Goal: Check status

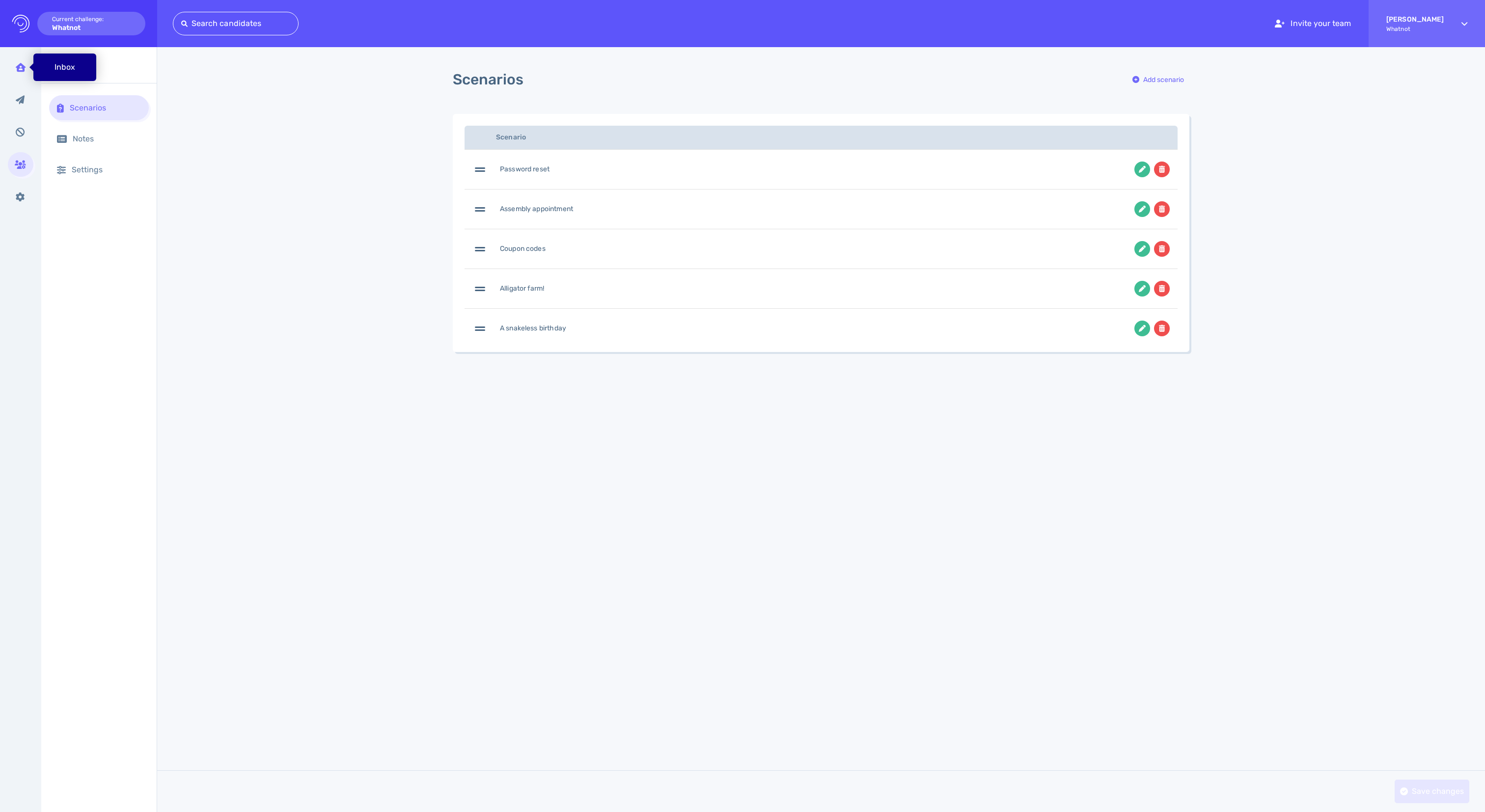
click at [22, 67] on icon at bounding box center [20, 68] width 10 height 9
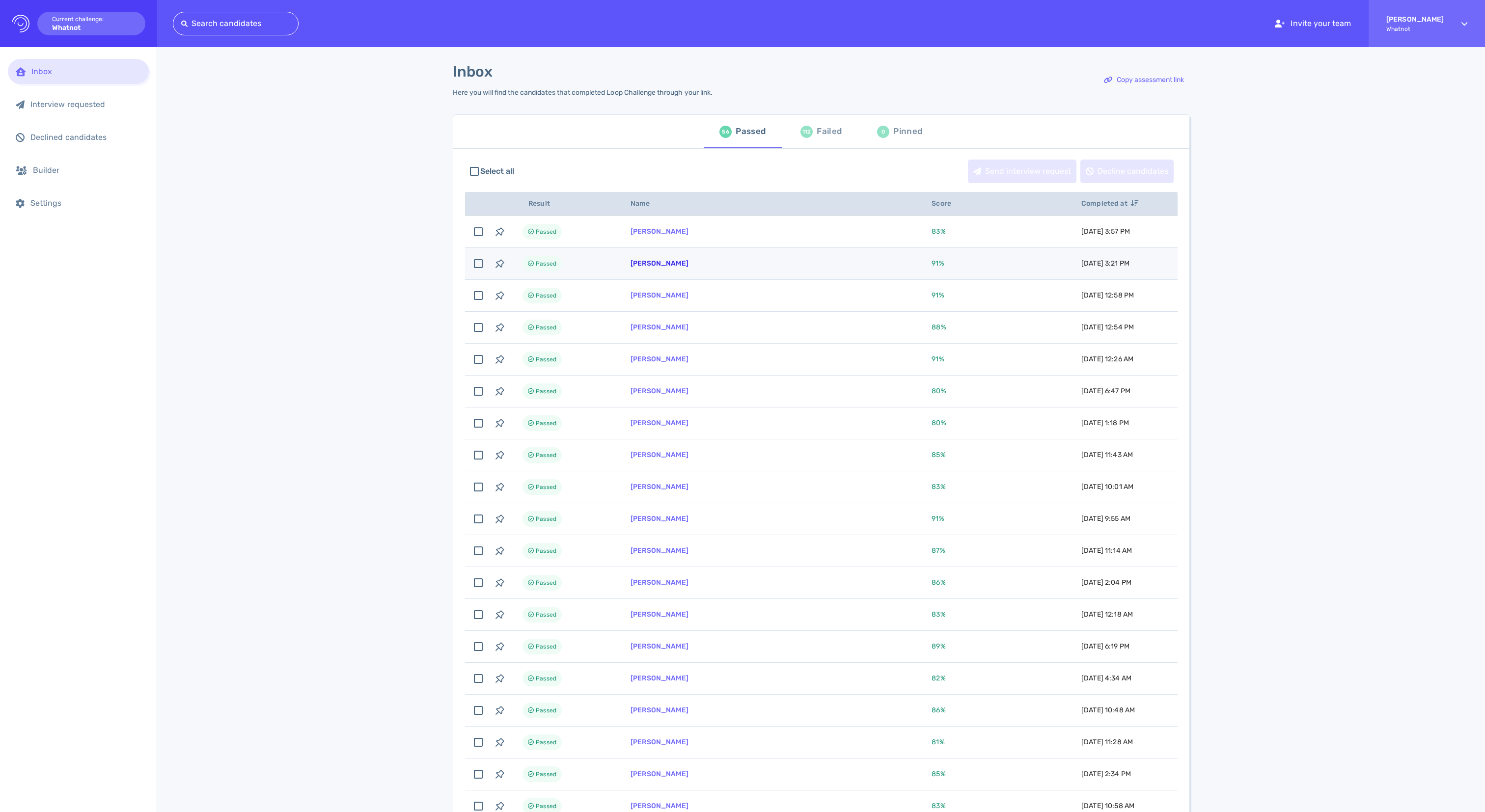
click at [689, 267] on link "Charles Louis Castro" at bounding box center [659, 263] width 58 height 8
click at [816, 138] on div "Failed" at bounding box center [829, 131] width 25 height 15
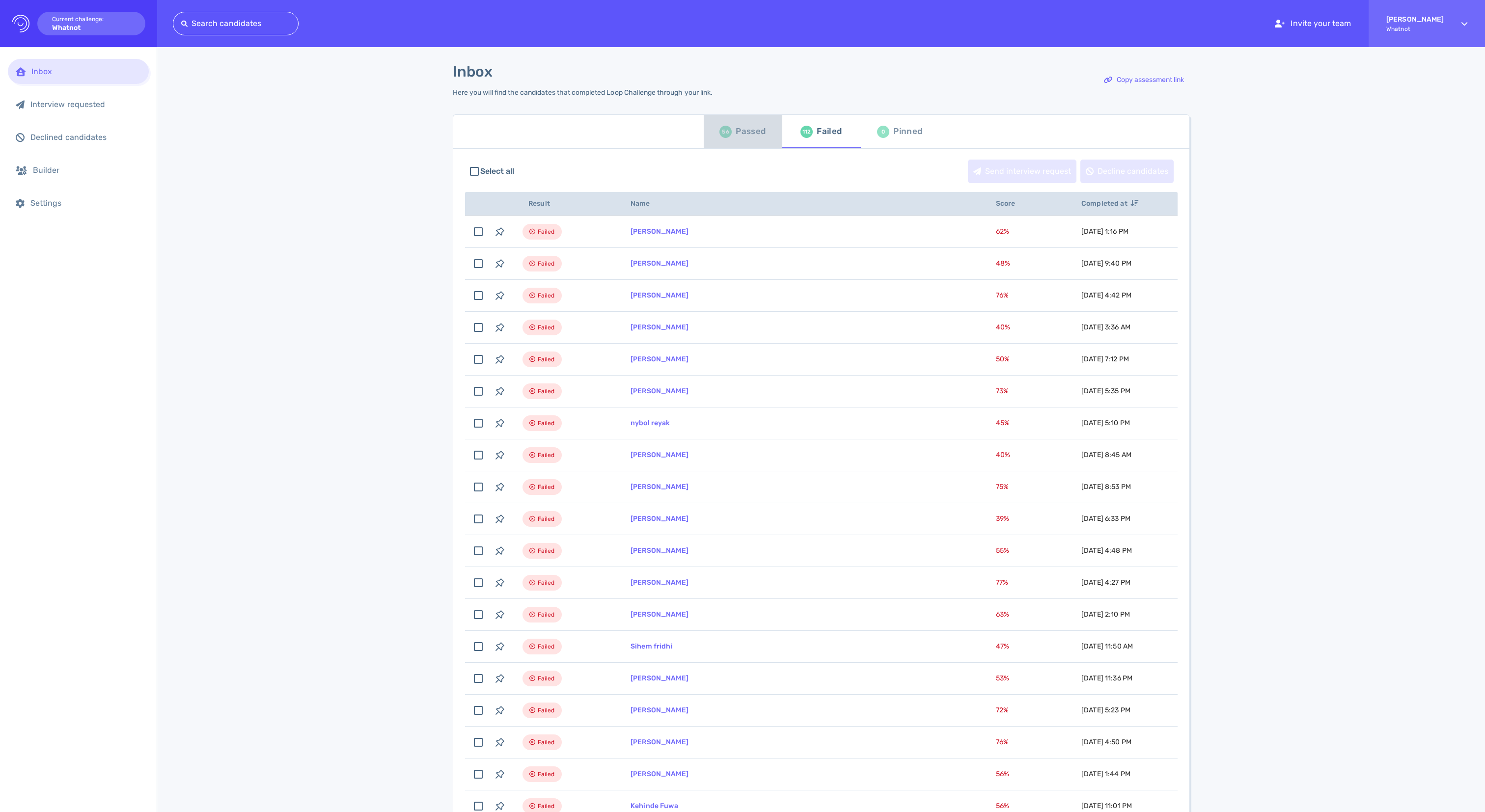
click at [750, 137] on div "Passed" at bounding box center [750, 131] width 30 height 15
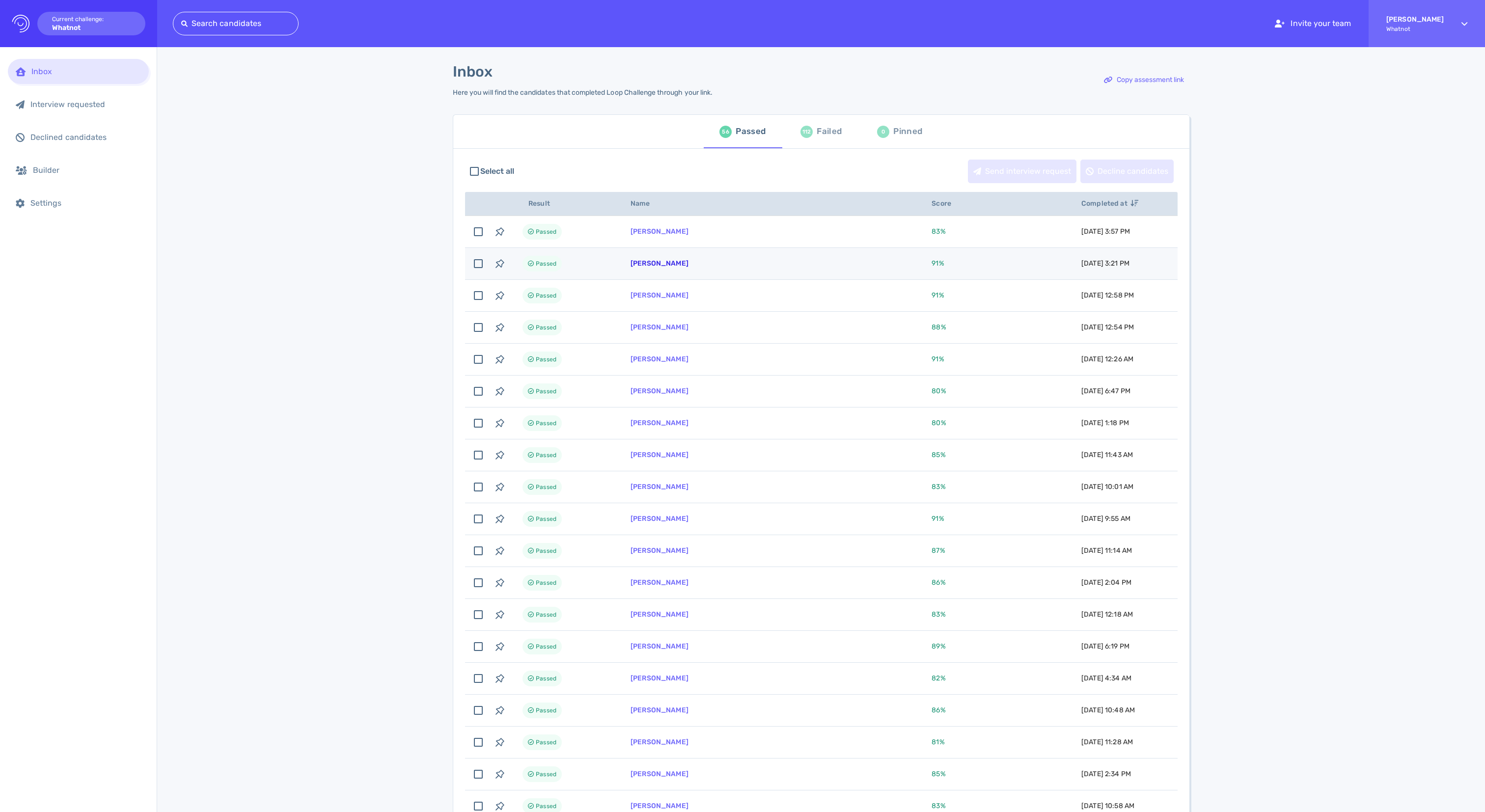
click at [689, 267] on link "[PERSON_NAME]" at bounding box center [659, 263] width 58 height 8
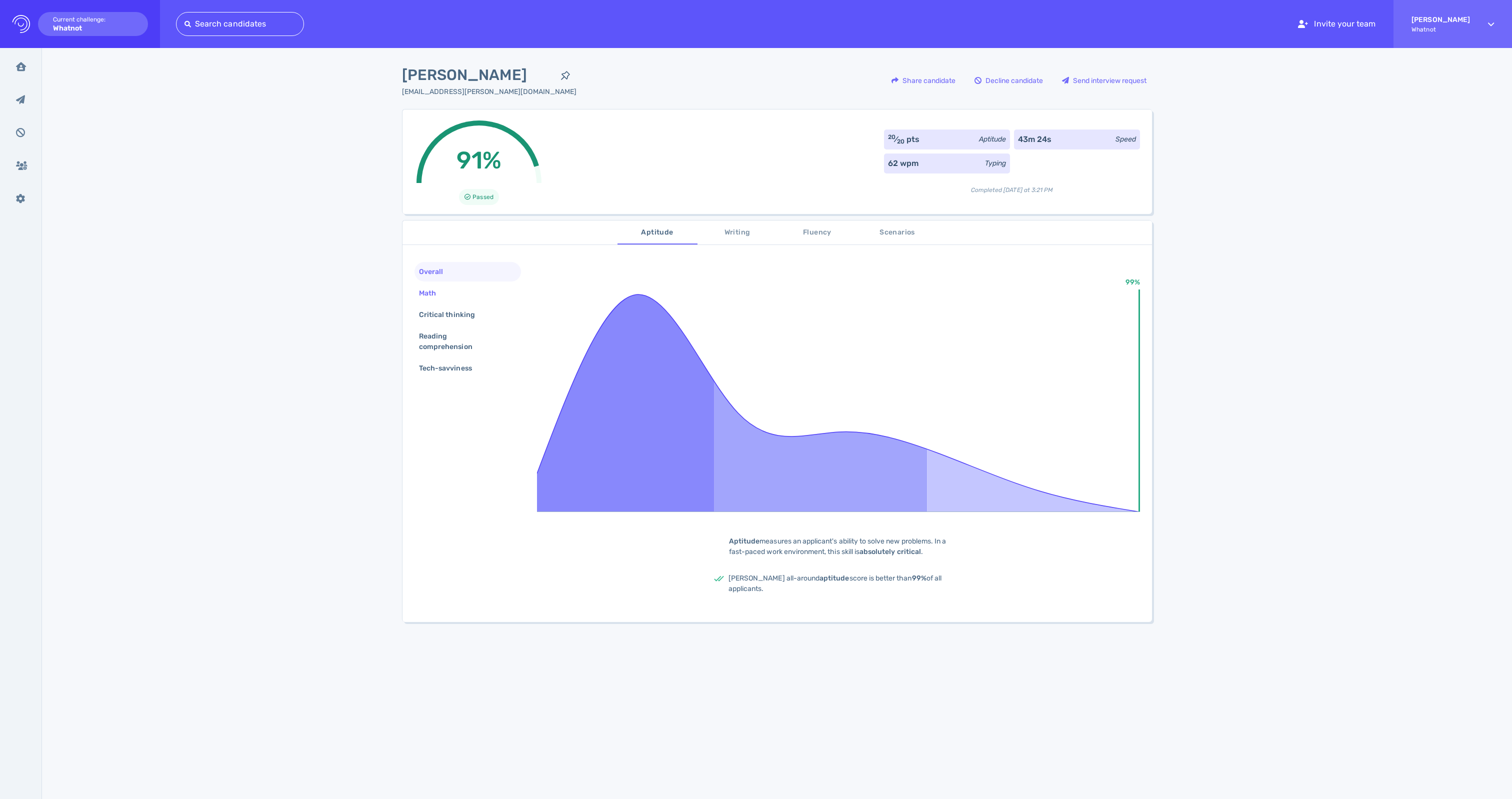
click at [433, 300] on div "Math" at bounding box center [432, 293] width 31 height 15
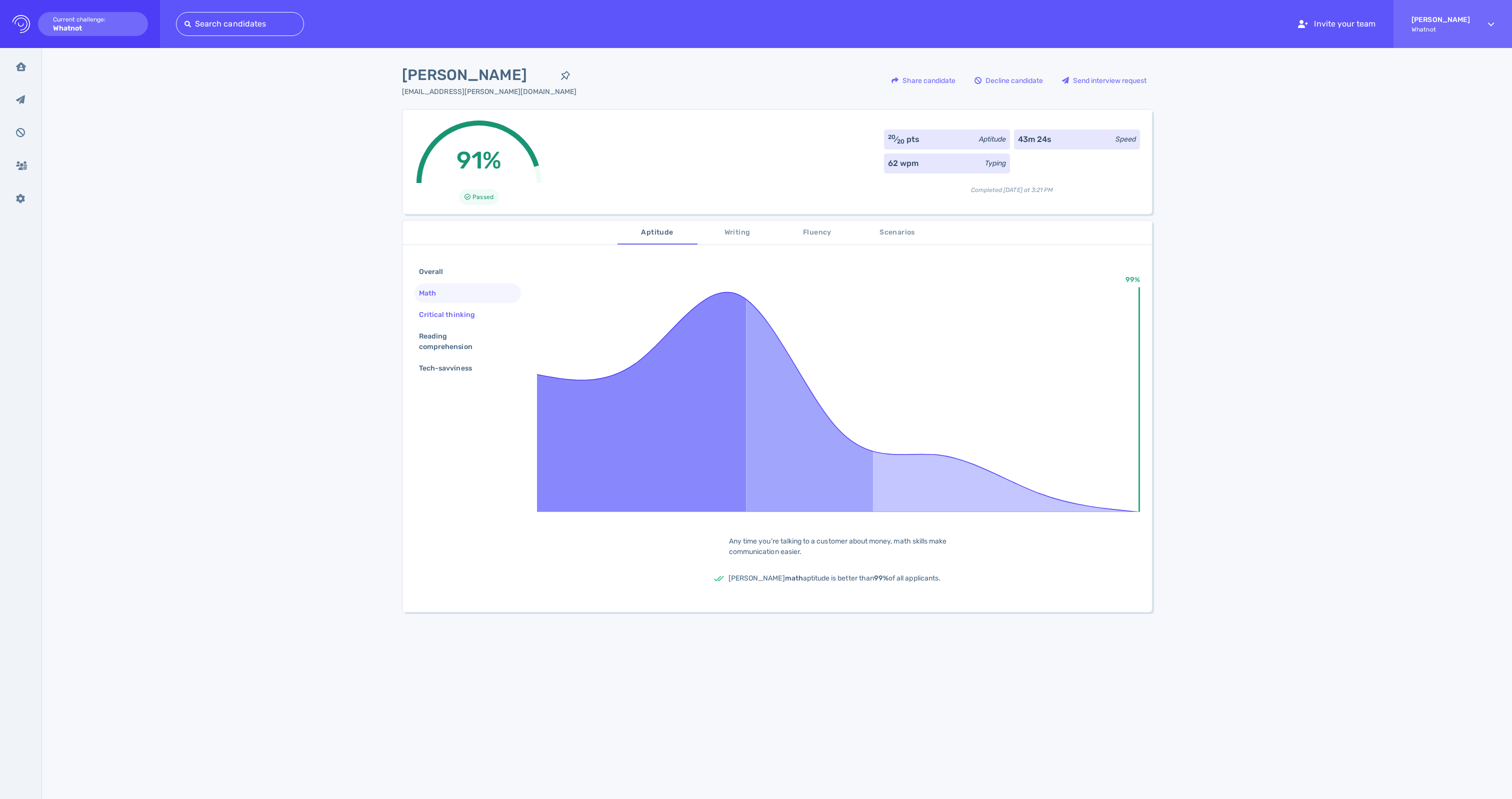
click at [460, 322] on div "Critical thinking" at bounding box center [452, 314] width 70 height 15
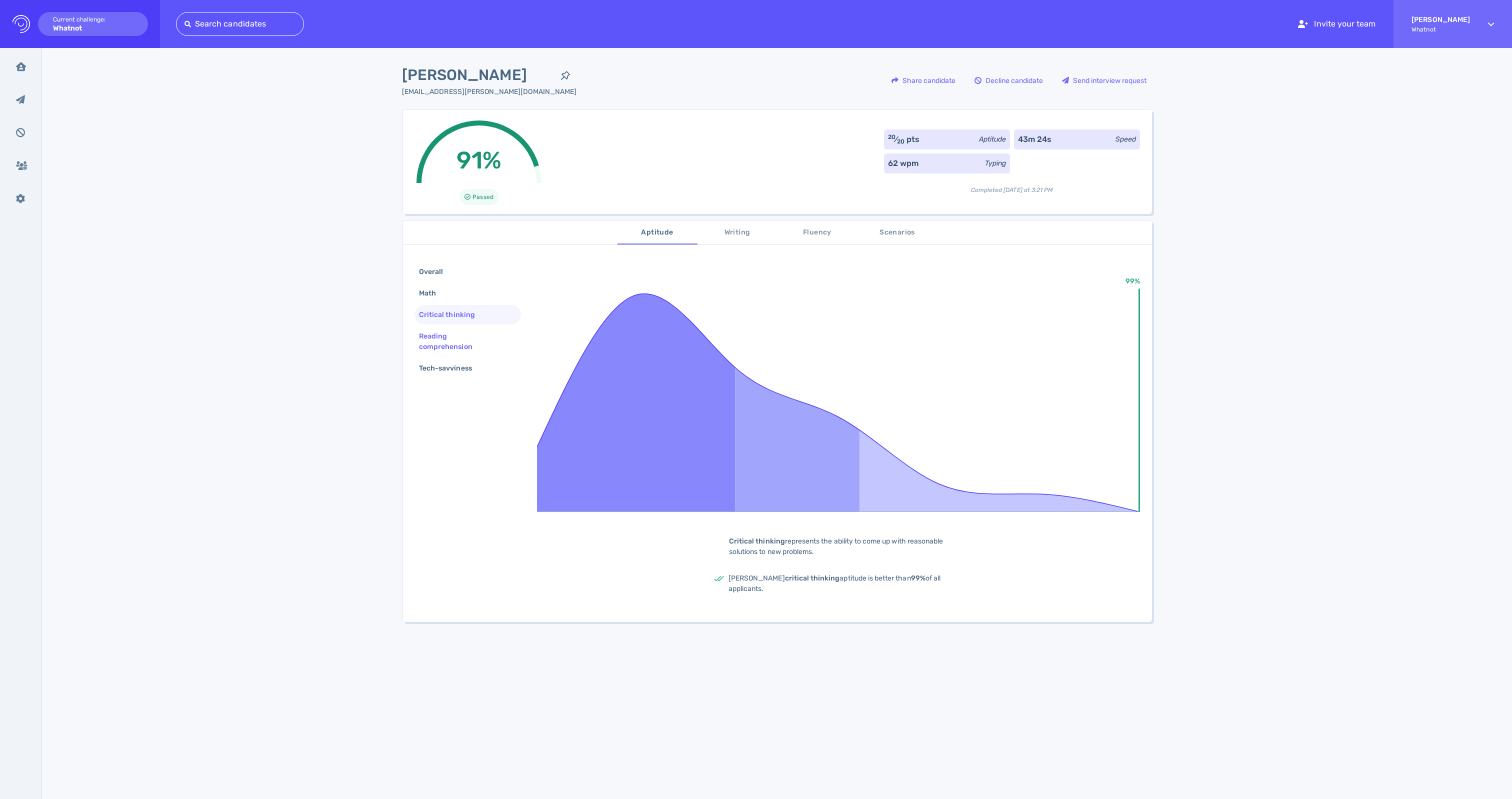
click at [432, 349] on div "Reading comprehension" at bounding box center [463, 341] width 93 height 25
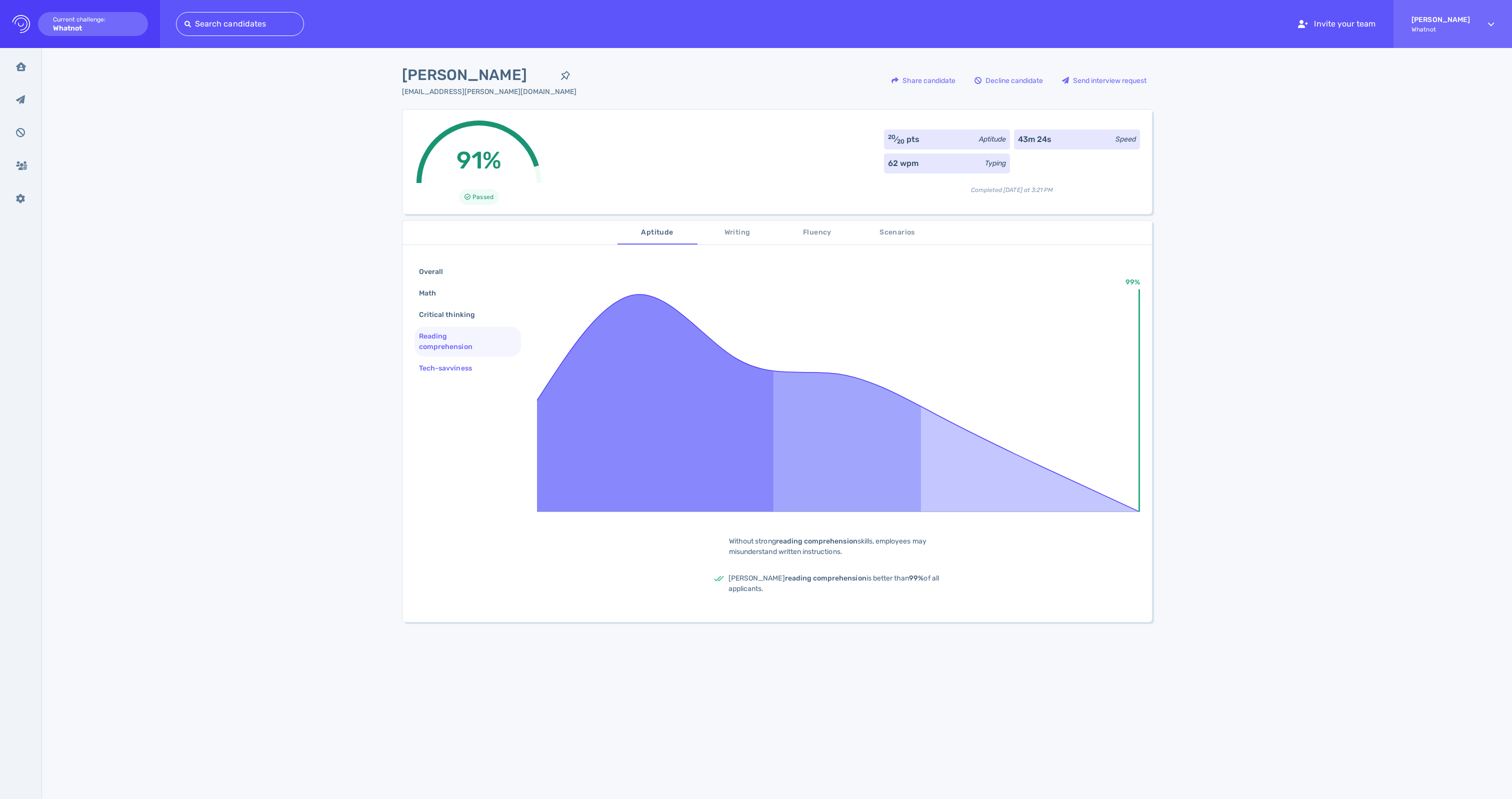
click at [449, 375] on div "Tech-savviness" at bounding box center [450, 368] width 67 height 15
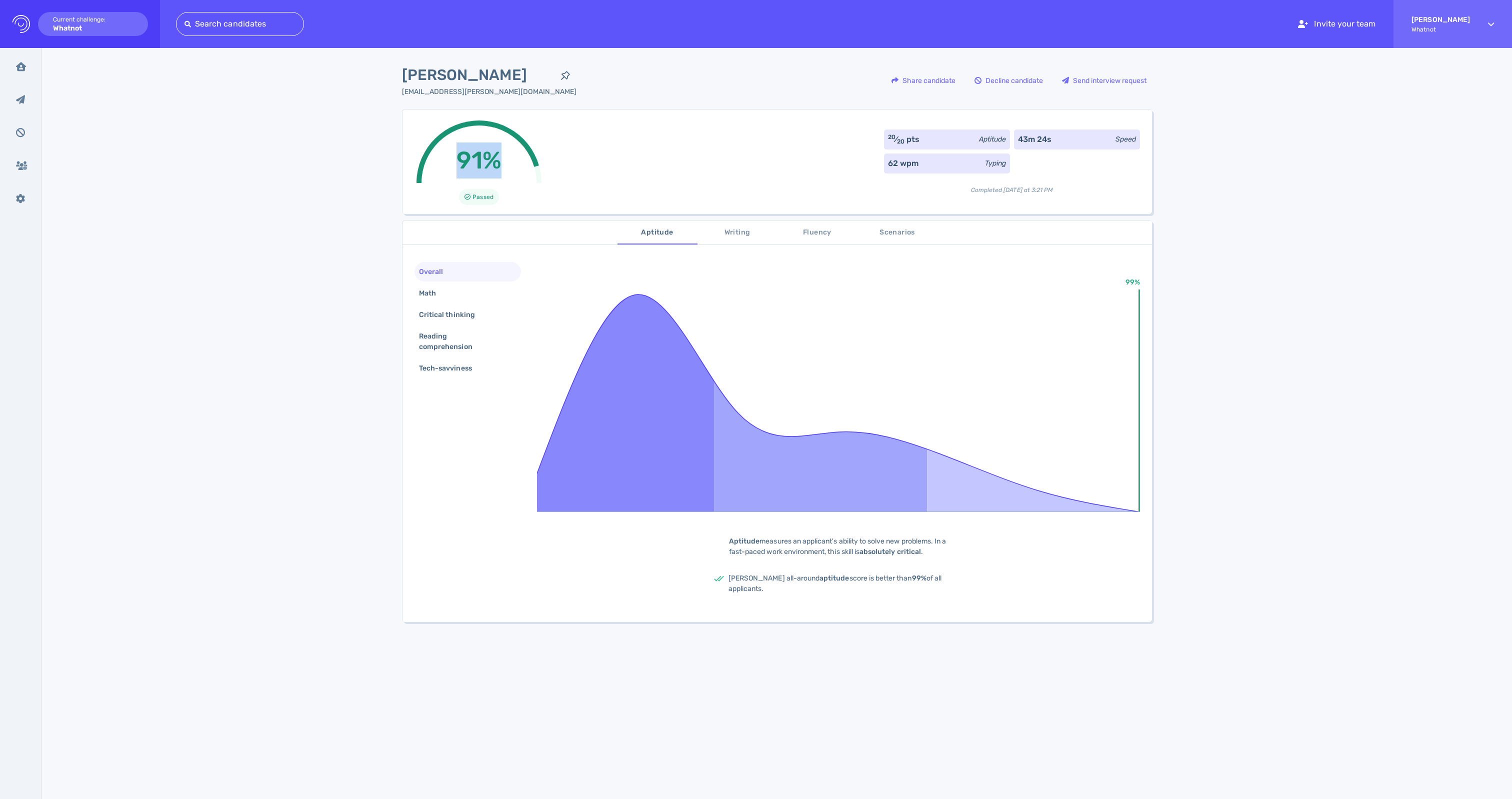
drag, startPoint x: 496, startPoint y: 167, endPoint x: 414, endPoint y: 167, distance: 82.0
click at [417, 167] on div "91%" at bounding box center [479, 152] width 125 height 63
copy div "91%"
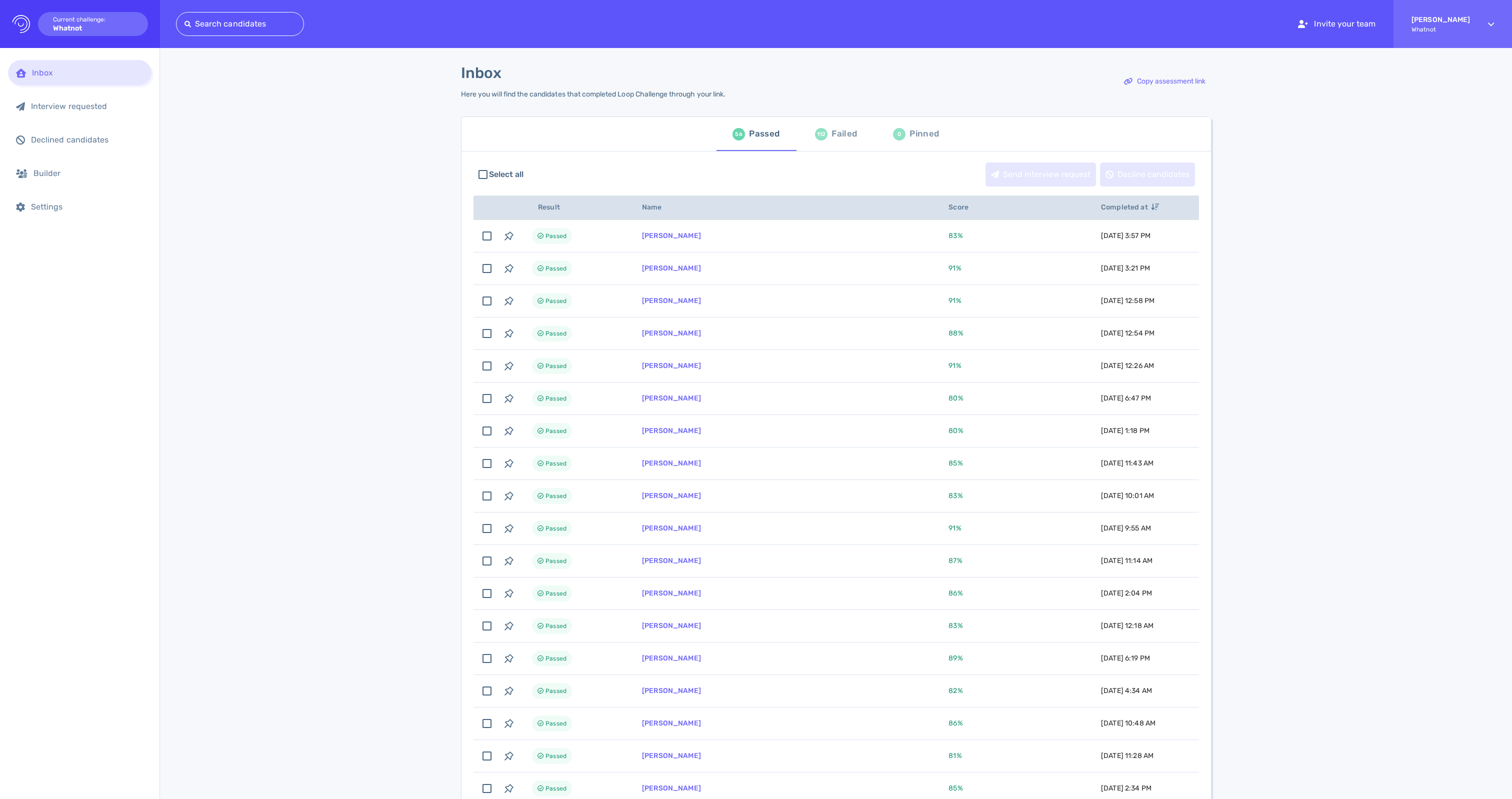
click at [838, 148] on div "112 Failed" at bounding box center [836, 134] width 42 height 28
